Goal: Task Accomplishment & Management: Complete application form

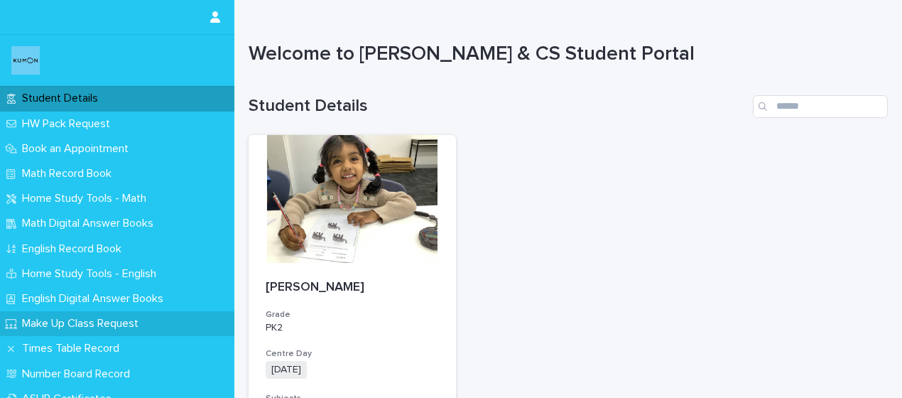
click at [124, 322] on p "Make Up Class Request" at bounding box center [83, 324] width 134 height 14
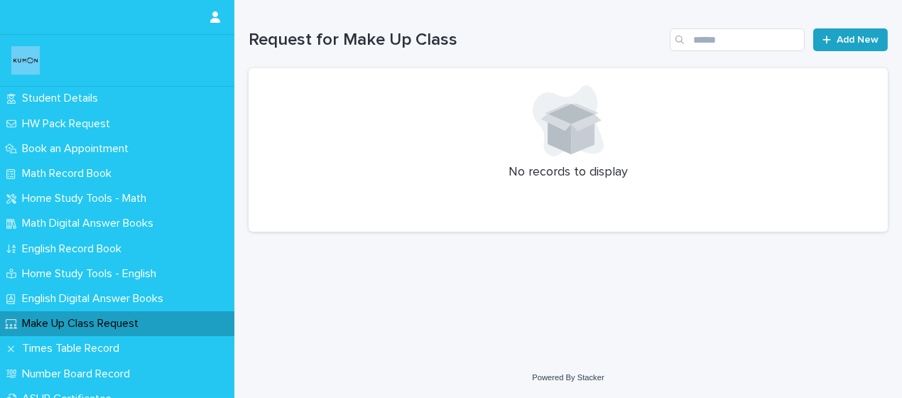
click at [850, 43] on span "Add New" at bounding box center [858, 40] width 42 height 10
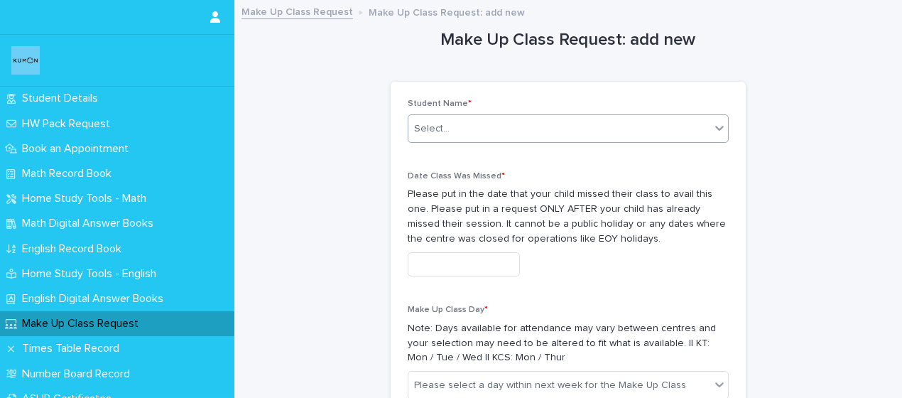
click at [679, 131] on div "Select..." at bounding box center [560, 128] width 302 height 23
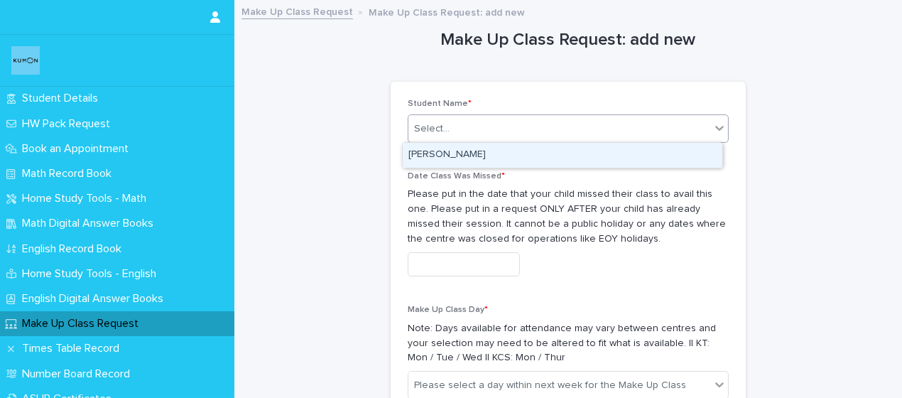
click at [603, 162] on div "[PERSON_NAME]" at bounding box center [563, 155] width 320 height 25
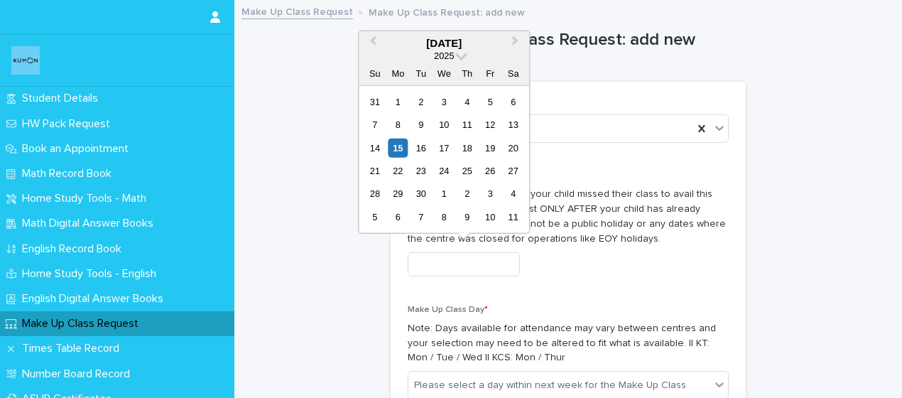
click at [518, 270] on input "text" at bounding box center [464, 264] width 112 height 25
click at [399, 147] on div "15" at bounding box center [398, 147] width 19 height 19
type input "**********"
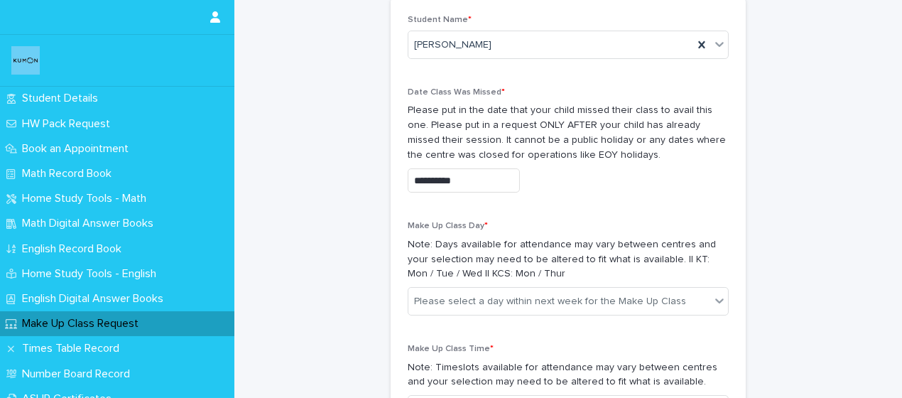
scroll to position [86, 0]
click at [480, 175] on input "**********" at bounding box center [464, 178] width 112 height 25
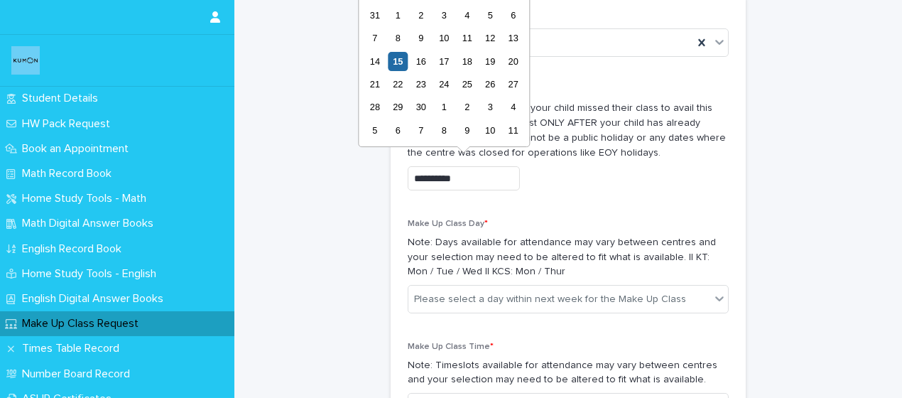
click at [576, 199] on div "**********" at bounding box center [568, 143] width 321 height 117
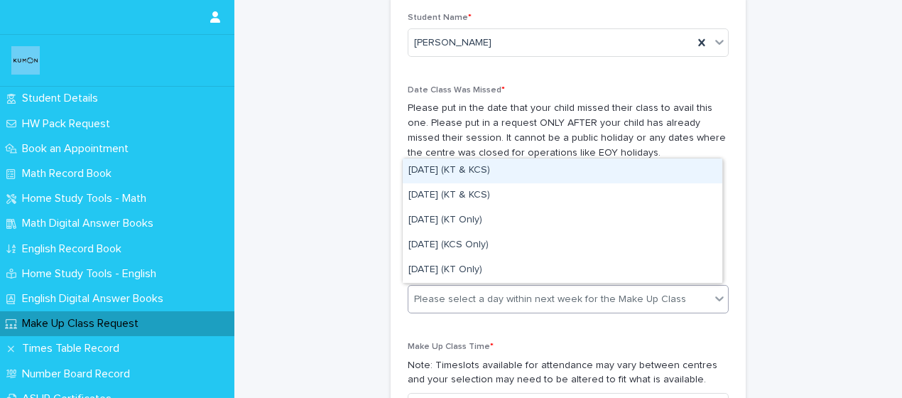
click at [532, 296] on div "Please select a day within next week for the Make Up Class" at bounding box center [550, 299] width 272 height 15
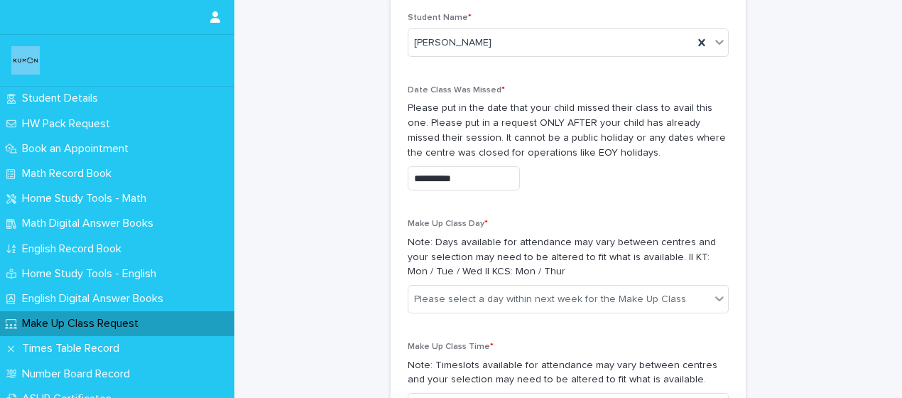
click at [512, 320] on div "Make Up Class Day * Note: Days available for attendance may vary between centre…" at bounding box center [568, 272] width 321 height 106
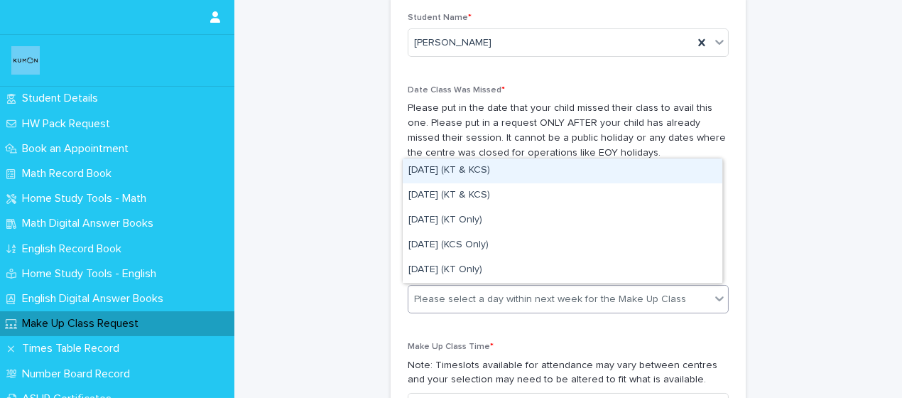
click at [560, 298] on div "Please select a day within next week for the Make Up Class" at bounding box center [550, 299] width 272 height 15
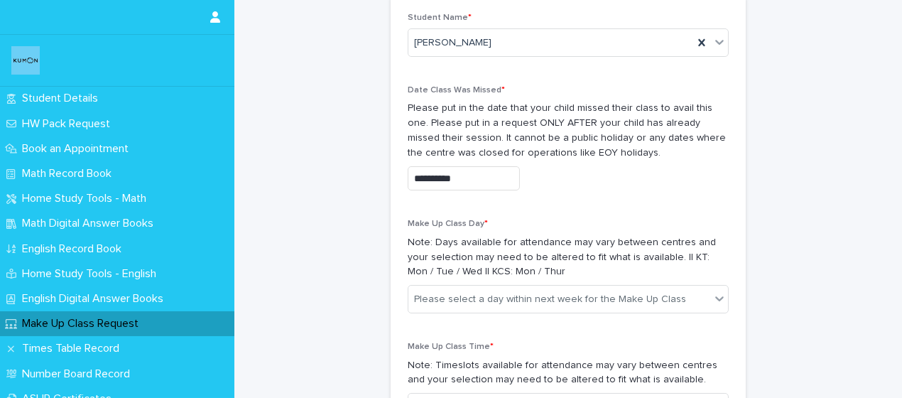
click at [598, 342] on p "Make Up Class Time *" at bounding box center [568, 347] width 321 height 10
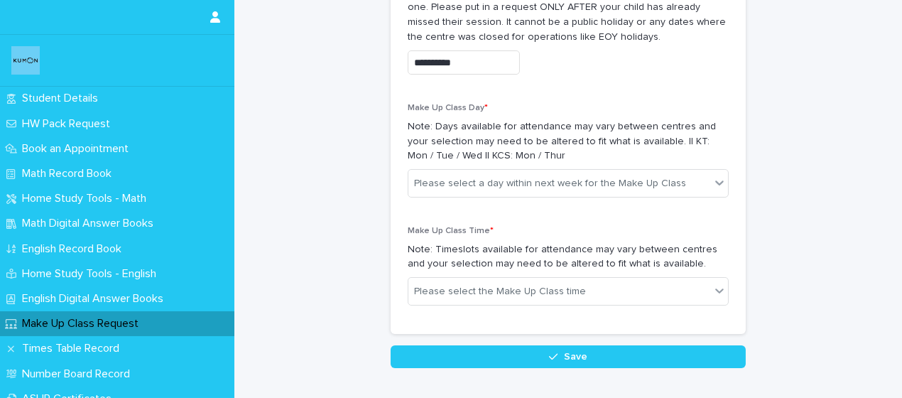
scroll to position [203, 0]
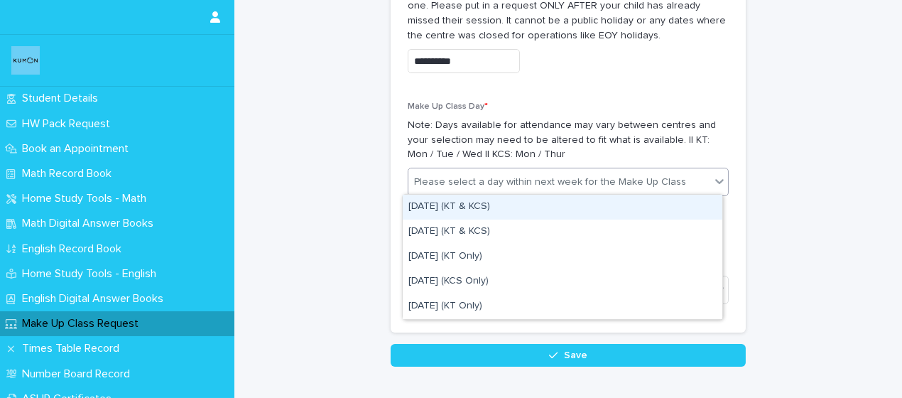
click at [667, 185] on div "Please select a day within next week for the Make Up Class" at bounding box center [560, 182] width 302 height 23
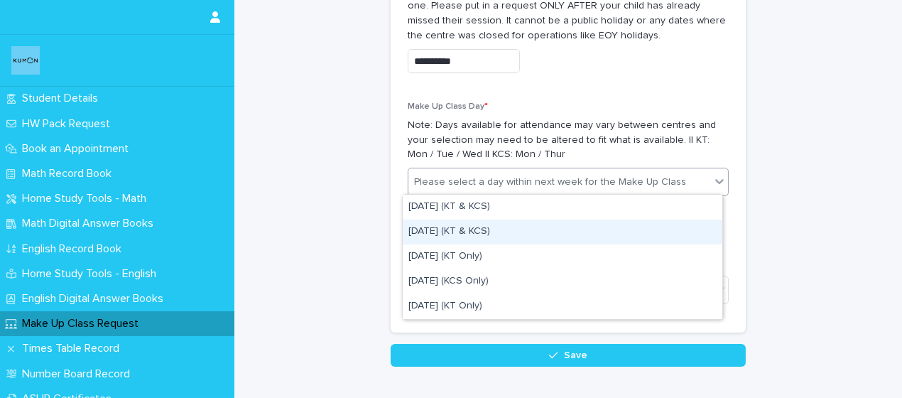
click at [632, 232] on div "[DATE] (KT & KCS)" at bounding box center [563, 232] width 320 height 25
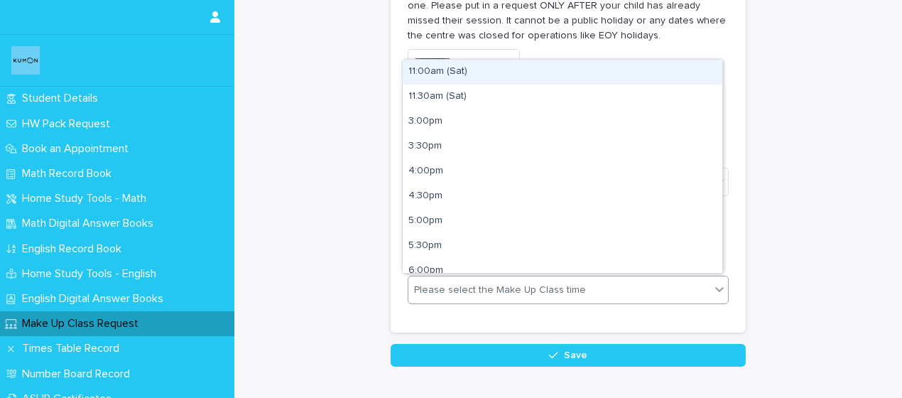
click at [608, 291] on div "Please select the Make Up Class time" at bounding box center [560, 290] width 302 height 23
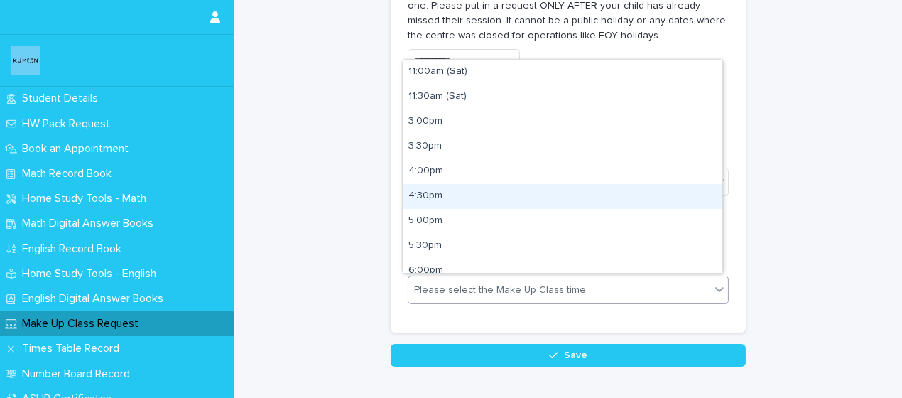
click at [537, 194] on div "4:30pm" at bounding box center [563, 196] width 320 height 25
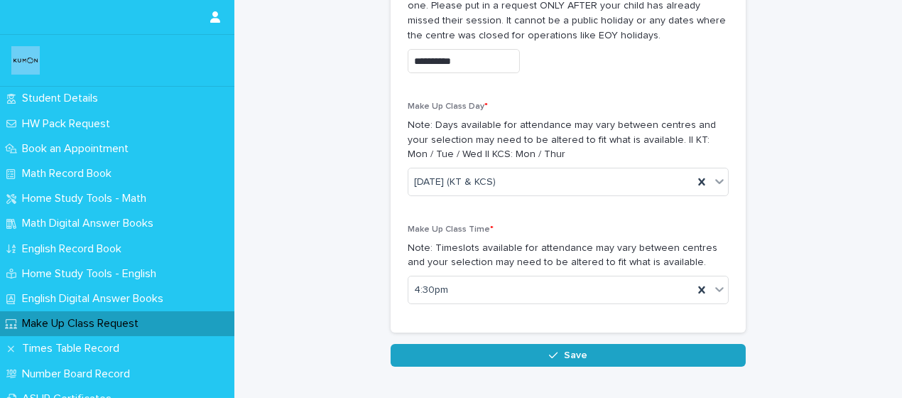
click at [564, 350] on span "Save" at bounding box center [575, 355] width 23 height 10
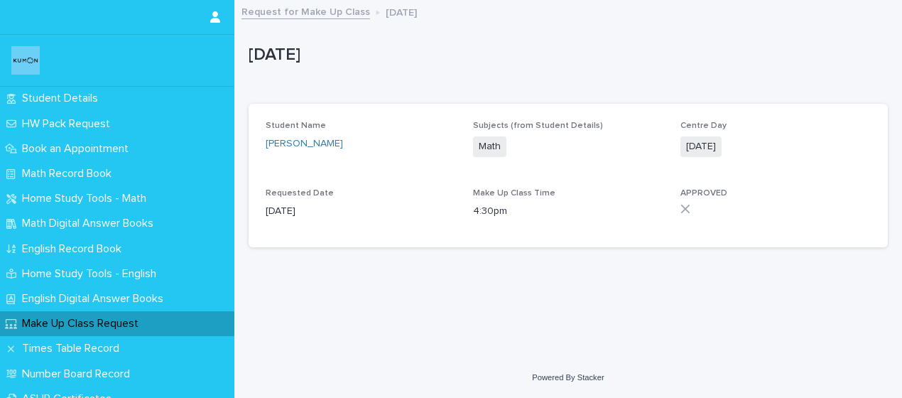
click at [148, 323] on p "Make Up Class Request" at bounding box center [83, 324] width 134 height 14
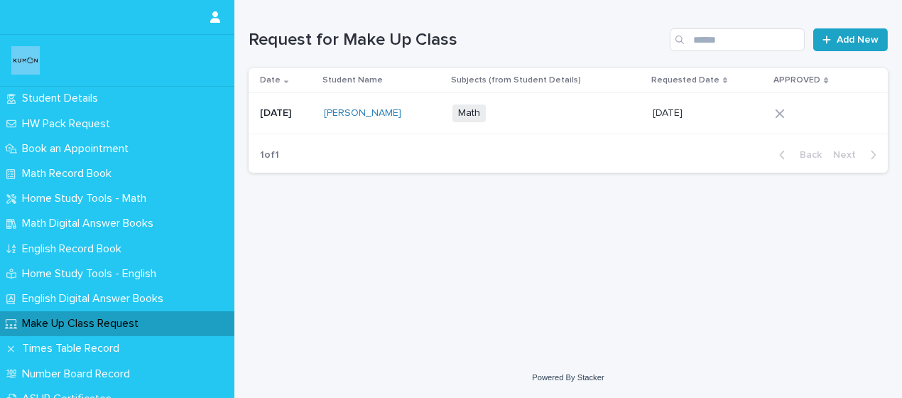
click at [853, 45] on link "Add New" at bounding box center [851, 39] width 75 height 23
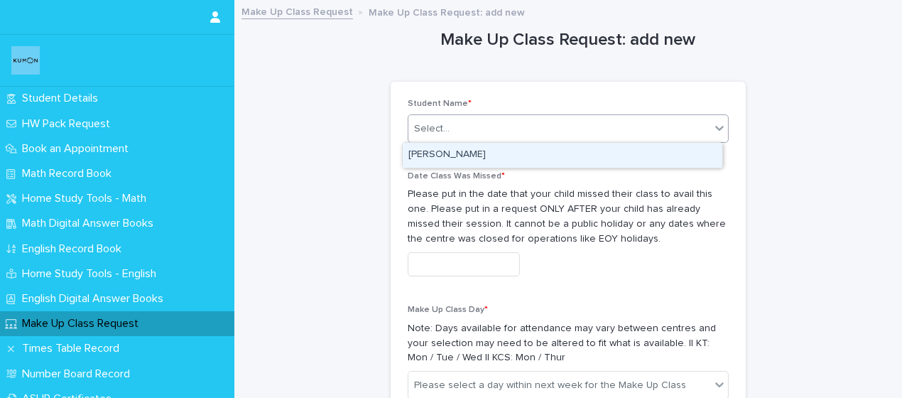
click at [566, 126] on div "Select..." at bounding box center [560, 128] width 302 height 23
click at [543, 151] on div "AVLEEN THAWAIT" at bounding box center [563, 155] width 320 height 25
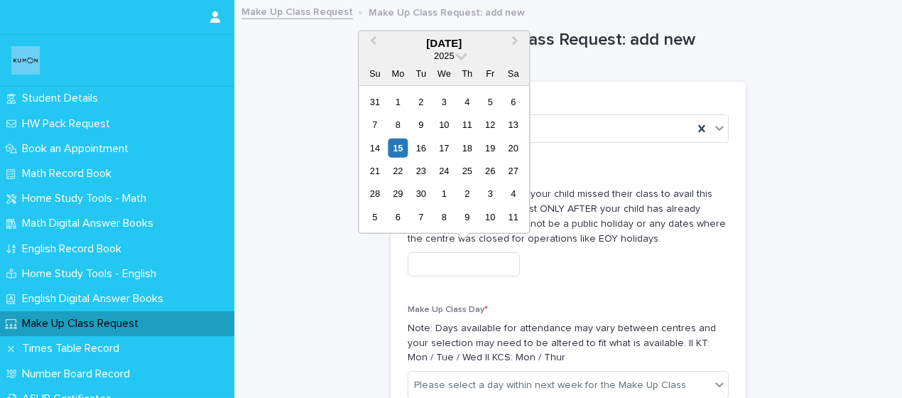
click at [471, 260] on input "text" at bounding box center [464, 264] width 112 height 25
click at [399, 125] on div "8" at bounding box center [398, 124] width 19 height 19
type input "**********"
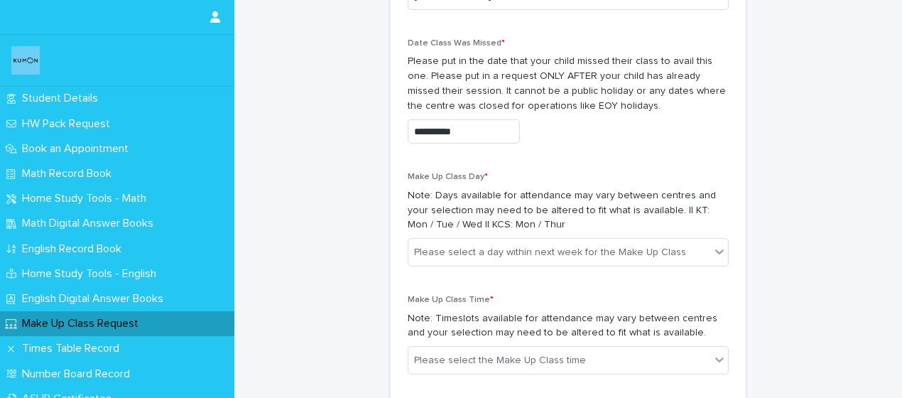
scroll to position [136, 0]
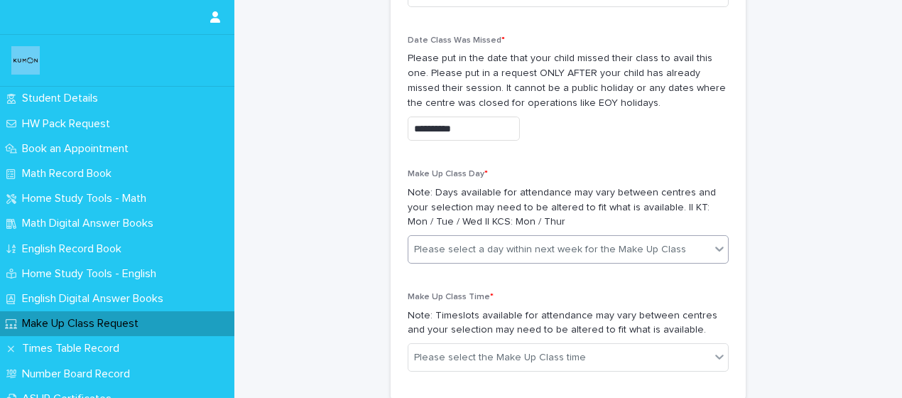
click at [632, 245] on div "Please select a day within next week for the Make Up Class" at bounding box center [550, 249] width 272 height 15
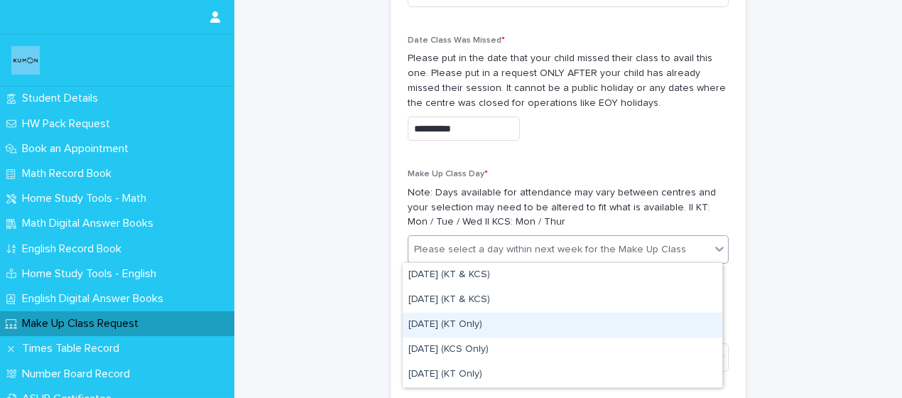
click at [532, 331] on div "Wednesday (KT Only)" at bounding box center [563, 325] width 320 height 25
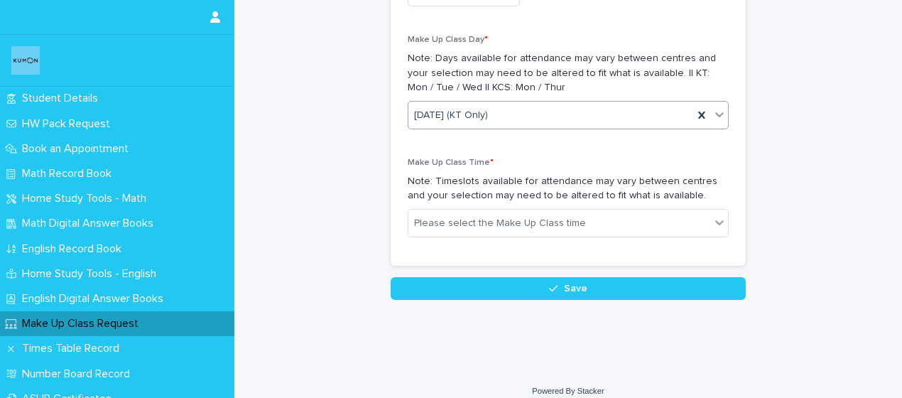
scroll to position [271, 0]
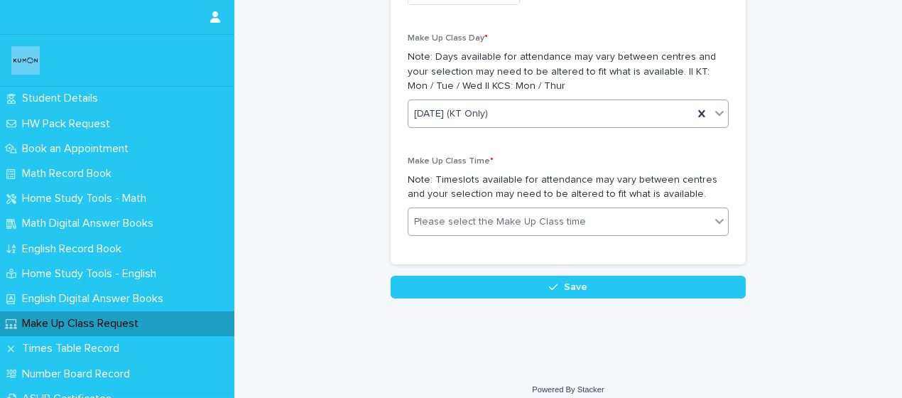
click at [704, 221] on div "Please select the Make Up Class time" at bounding box center [560, 221] width 302 height 23
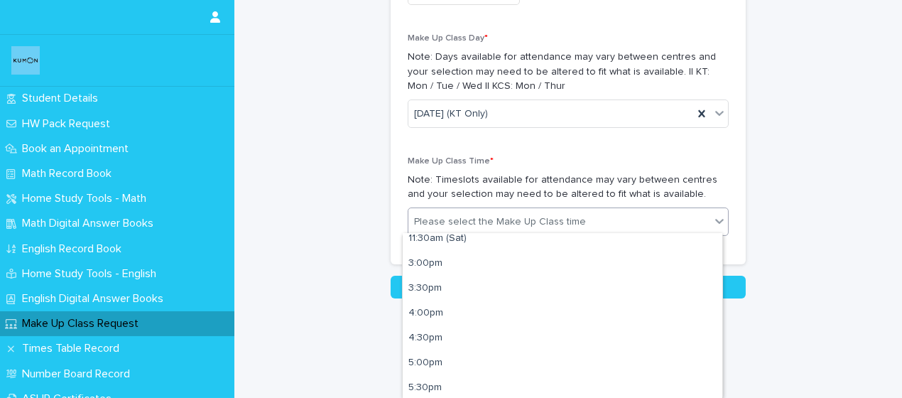
scroll to position [58, 0]
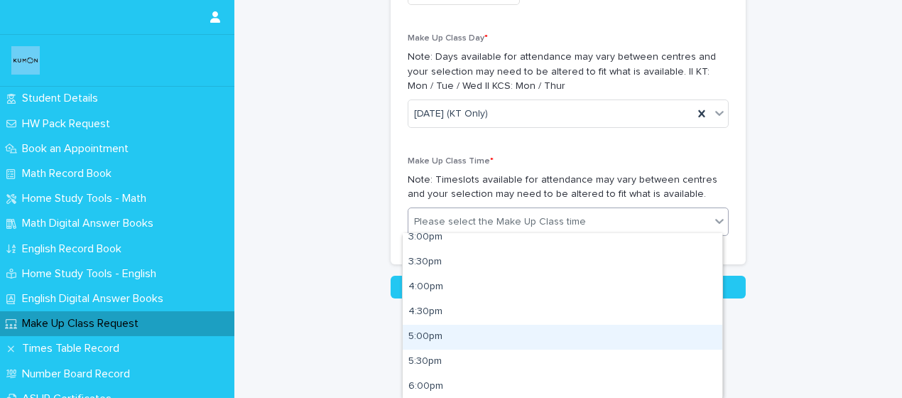
click at [495, 340] on div "5:00pm" at bounding box center [563, 337] width 320 height 25
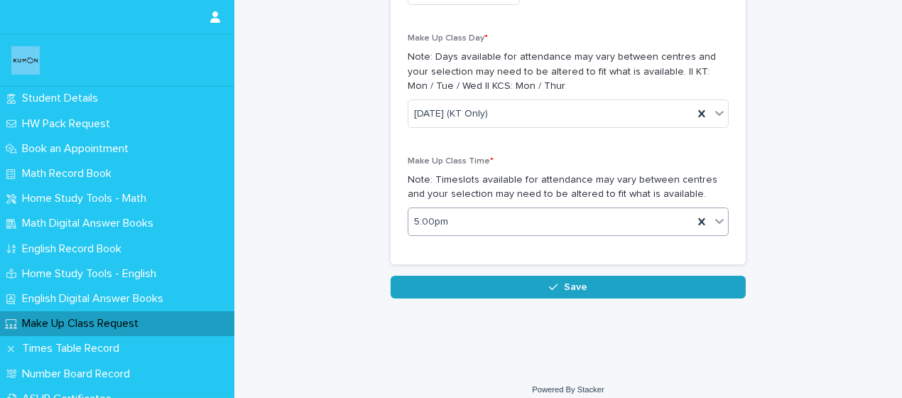
click at [564, 283] on span "Save" at bounding box center [575, 287] width 23 height 10
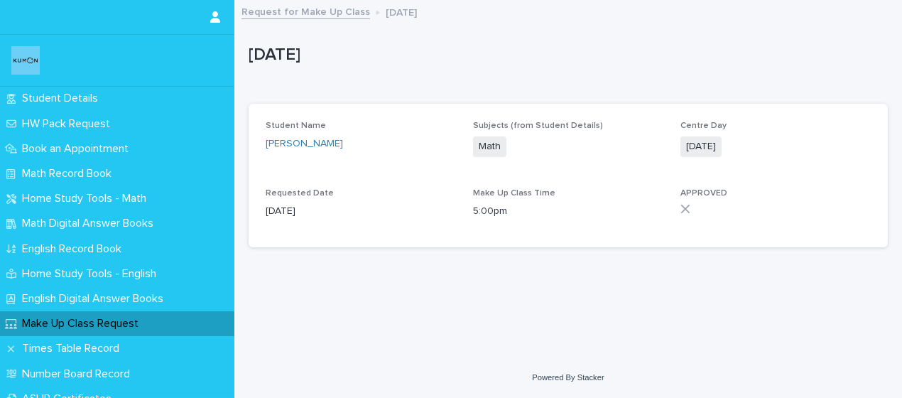
click at [141, 326] on p "Make Up Class Request" at bounding box center [83, 324] width 134 height 14
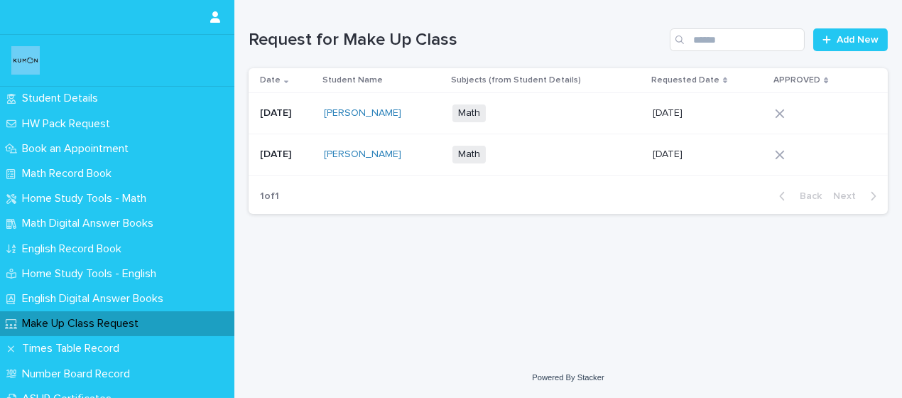
click at [628, 312] on div "Loading... Saving… Loading... Saving… Request for Make Up Class Add New Date St…" at bounding box center [569, 161] width 654 height 322
click at [402, 110] on link "AVLEEN THAWAIT" at bounding box center [362, 113] width 77 height 12
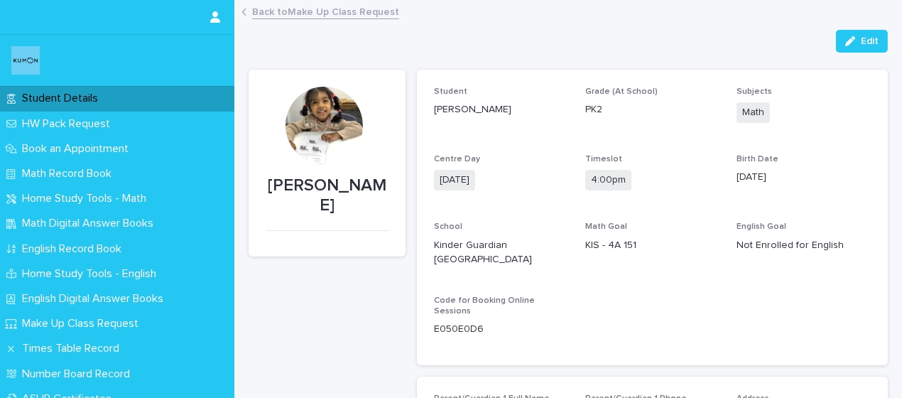
click at [600, 181] on span "4:00pm" at bounding box center [609, 180] width 46 height 21
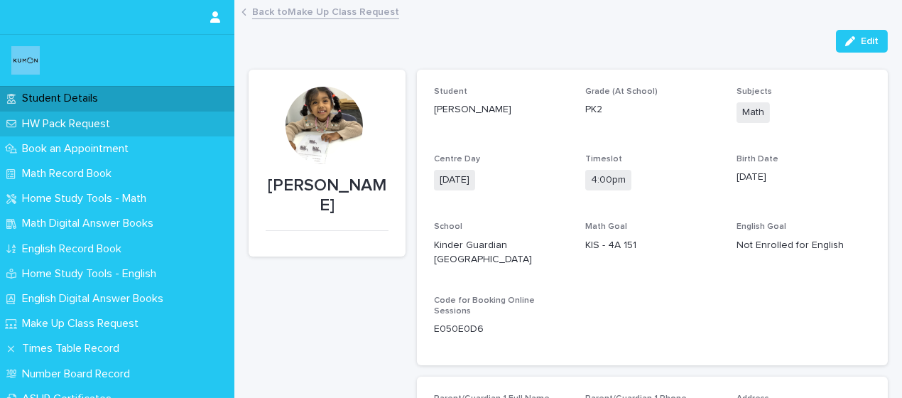
click at [116, 122] on p "HW Pack Request" at bounding box center [68, 124] width 105 height 14
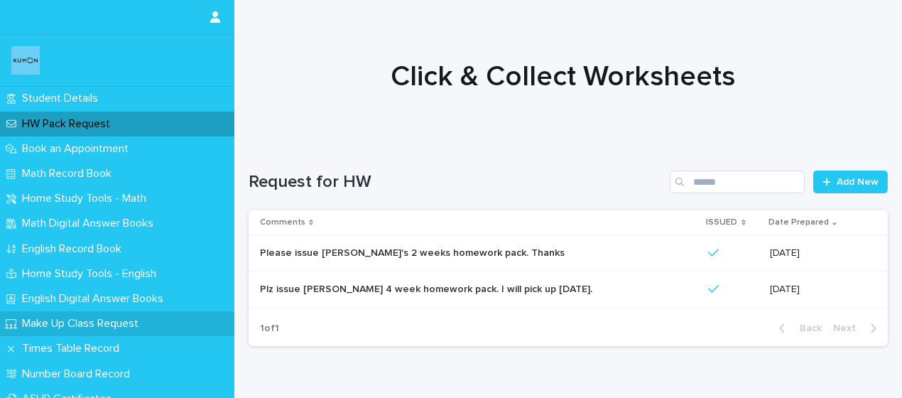
click at [117, 323] on p "Make Up Class Request" at bounding box center [83, 324] width 134 height 14
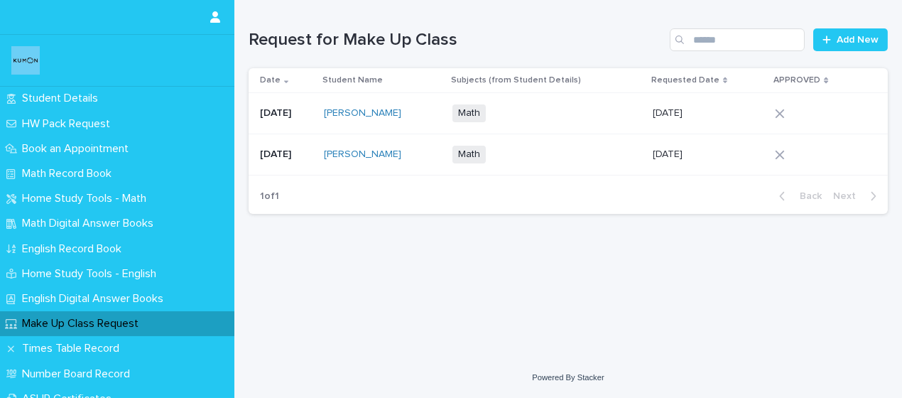
click at [623, 277] on div "Loading... Saving… Loading... Saving… Request for Make Up Class Add New Date St…" at bounding box center [569, 161] width 654 height 322
click at [571, 112] on div "Math + 0" at bounding box center [547, 113] width 189 height 18
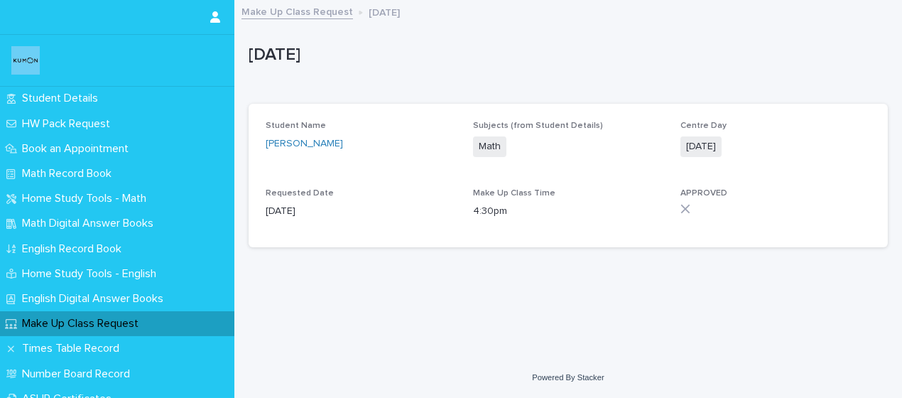
click at [324, 11] on link "Make Up Class Request" at bounding box center [298, 11] width 112 height 16
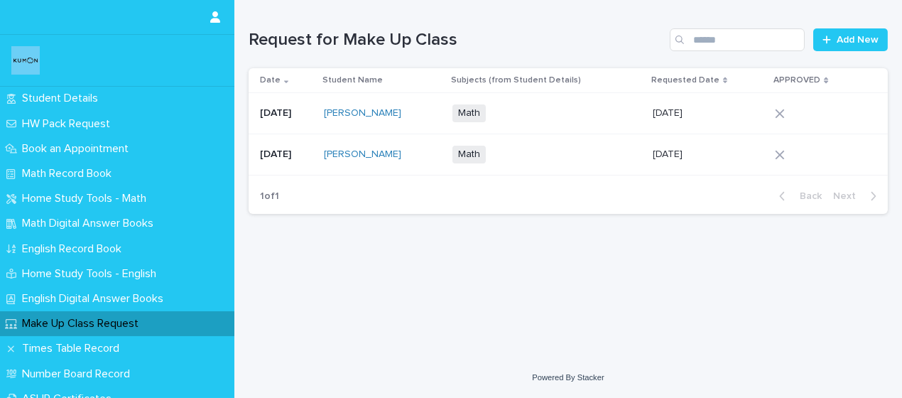
click at [600, 148] on div "Math + 0" at bounding box center [547, 155] width 189 height 18
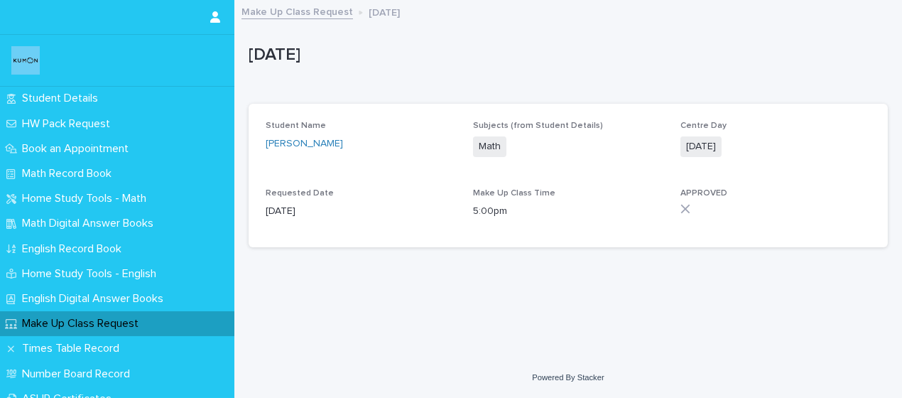
click at [311, 11] on link "Make Up Class Request" at bounding box center [298, 11] width 112 height 16
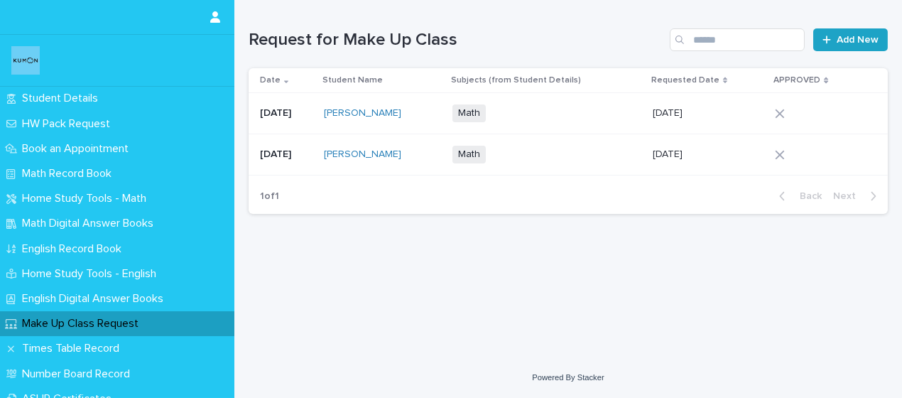
click at [837, 43] on link "Add New" at bounding box center [851, 39] width 75 height 23
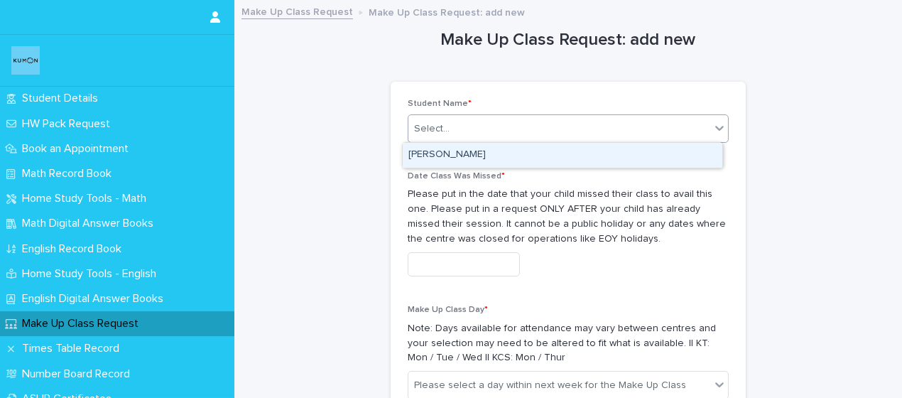
click at [626, 120] on div "Select..." at bounding box center [560, 128] width 302 height 23
click at [551, 162] on div "AVLEEN THAWAIT" at bounding box center [563, 155] width 320 height 25
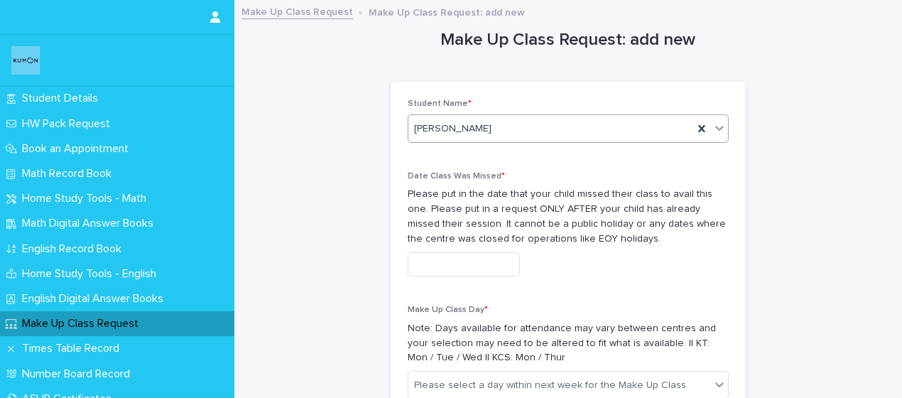
click at [485, 252] on input "text" at bounding box center [464, 264] width 112 height 25
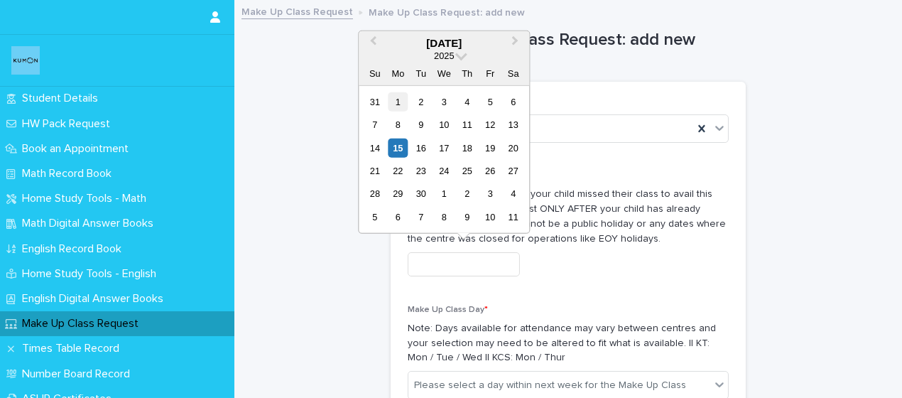
click at [394, 102] on div "1" at bounding box center [398, 101] width 19 height 19
type input "**********"
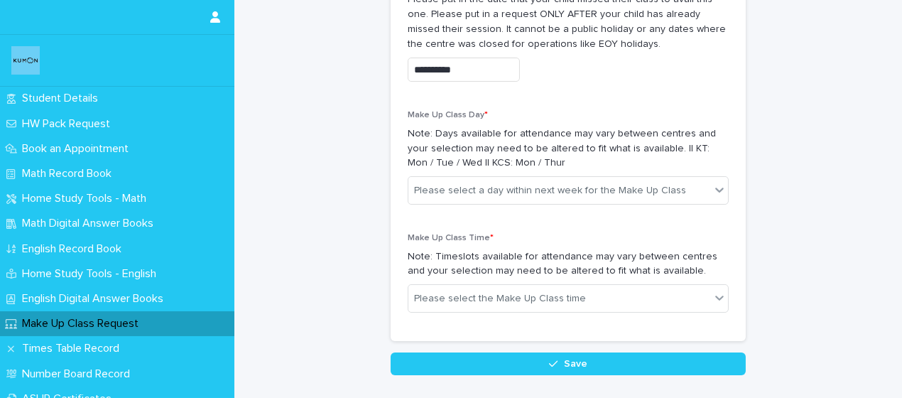
scroll to position [198, 0]
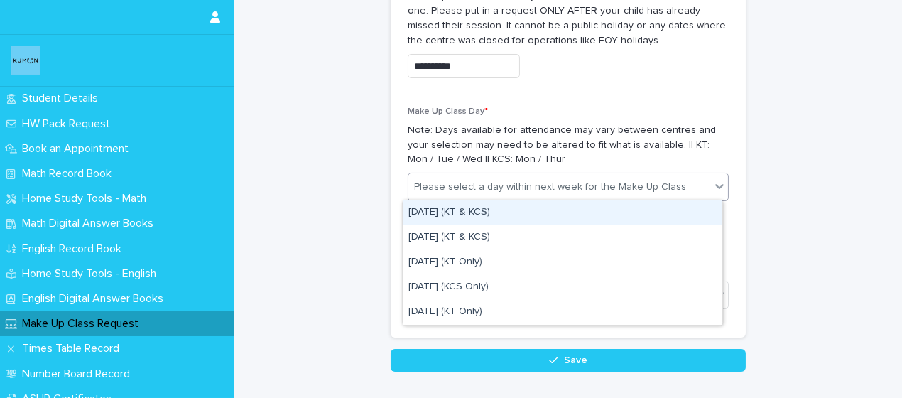
click at [642, 189] on div "Please select a day within next week for the Make Up Class" at bounding box center [550, 187] width 272 height 15
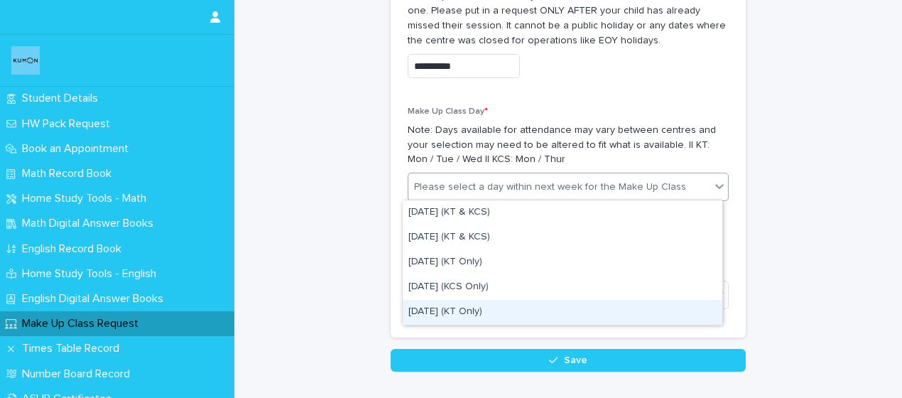
click at [486, 310] on div "Saturday (KT Only)" at bounding box center [563, 312] width 320 height 25
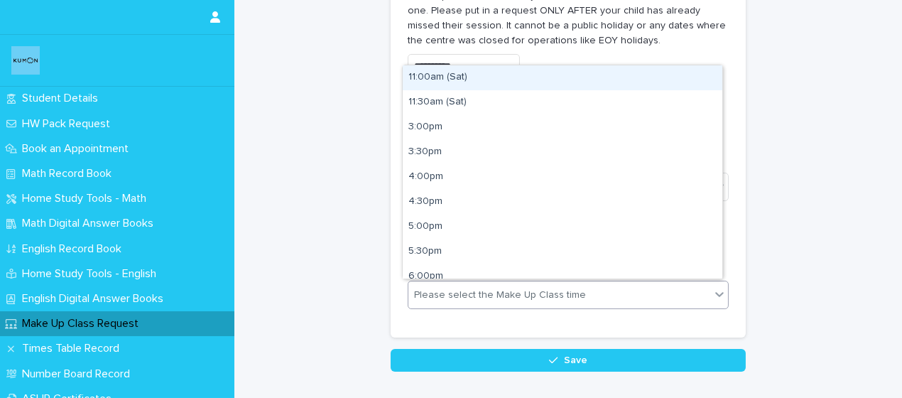
click at [537, 296] on div "Please select the Make Up Class time" at bounding box center [500, 295] width 172 height 15
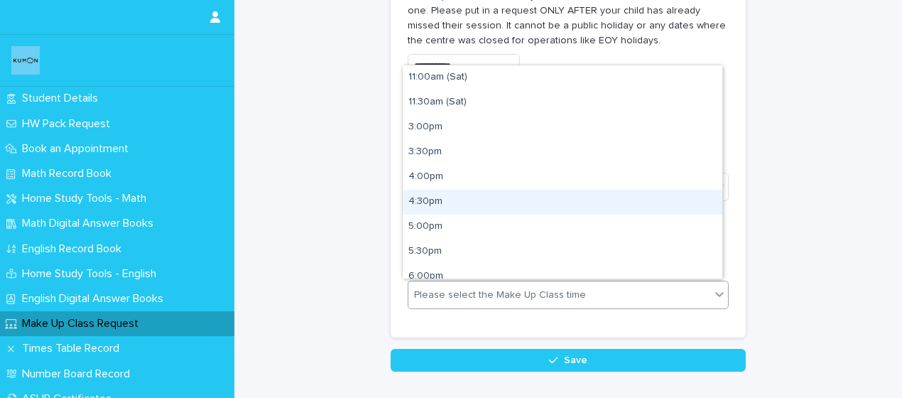
click at [493, 208] on div "4:30pm" at bounding box center [563, 202] width 320 height 25
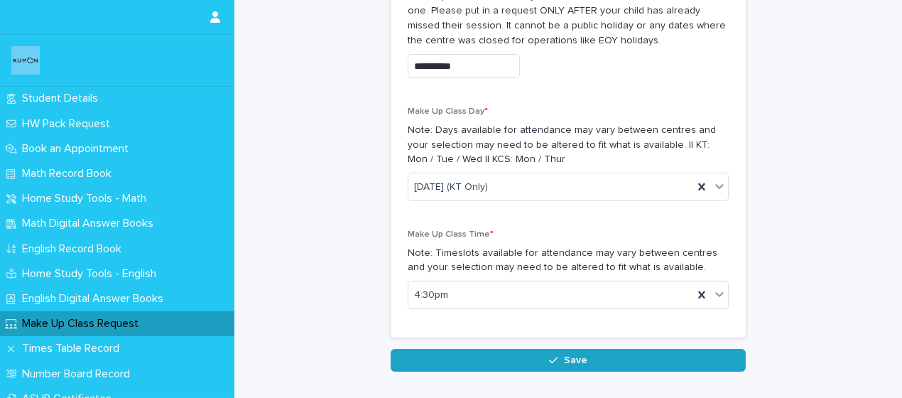
click at [549, 355] on icon "button" at bounding box center [553, 360] width 9 height 10
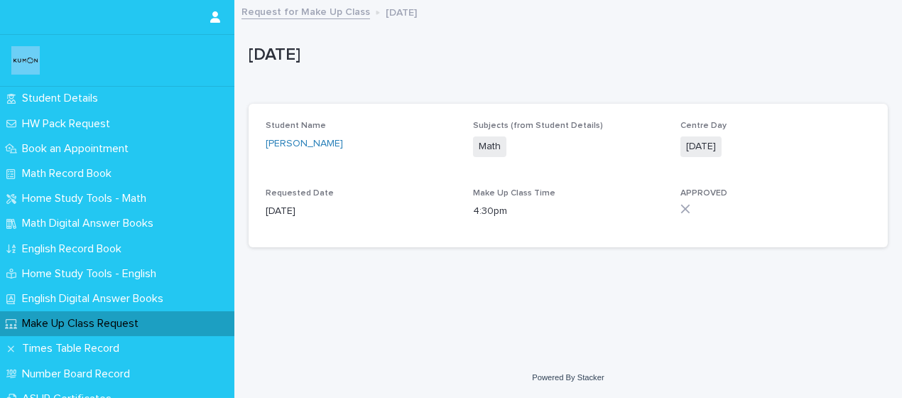
click at [134, 318] on p "Make Up Class Request" at bounding box center [83, 324] width 134 height 14
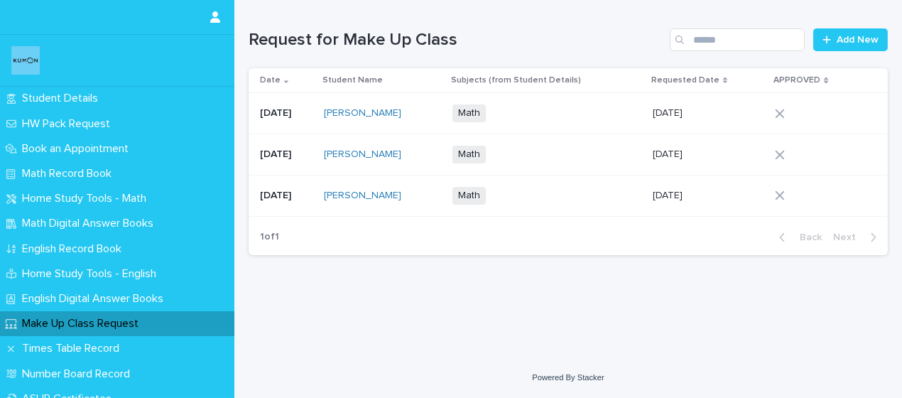
drag, startPoint x: 228, startPoint y: 286, endPoint x: 266, endPoint y: 357, distance: 81.1
click at [266, 357] on div "Loading... Saving… Loading... Saving… Request for Make Up Class Add New Date St…" at bounding box center [569, 178] width 668 height 357
click at [215, 19] on icon "button" at bounding box center [215, 16] width 10 height 11
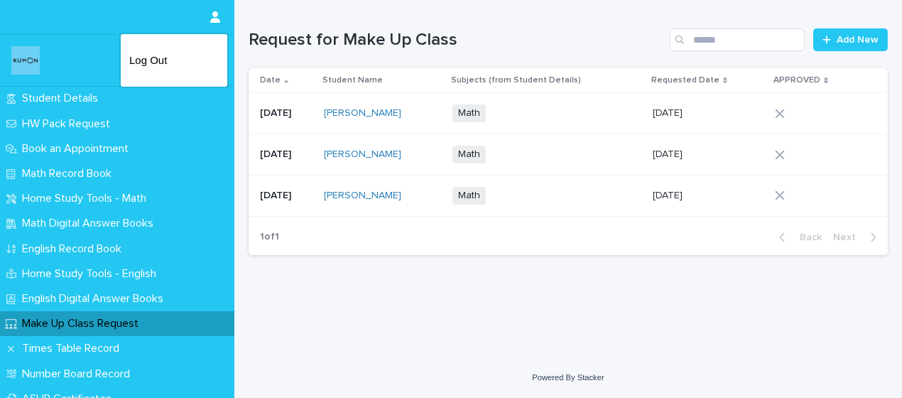
click at [432, 294] on div at bounding box center [451, 199] width 902 height 398
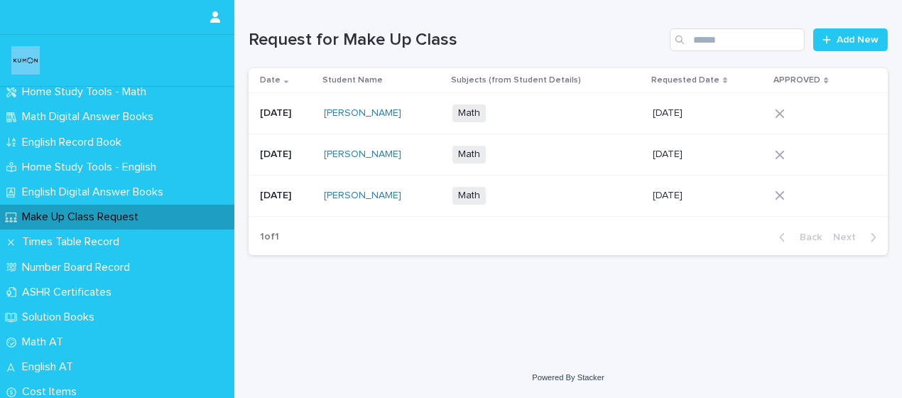
scroll to position [113, 0]
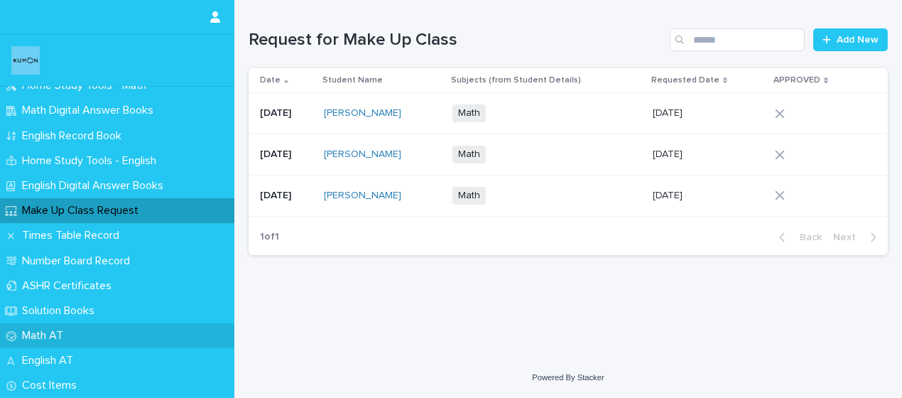
click at [94, 338] on div "Math AT" at bounding box center [117, 335] width 235 height 25
